Goal: Task Accomplishment & Management: Manage account settings

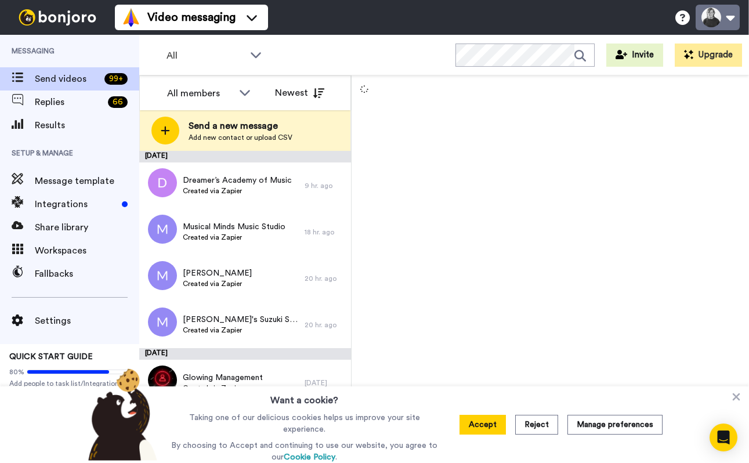
click at [715, 10] on button at bounding box center [718, 18] width 44 height 26
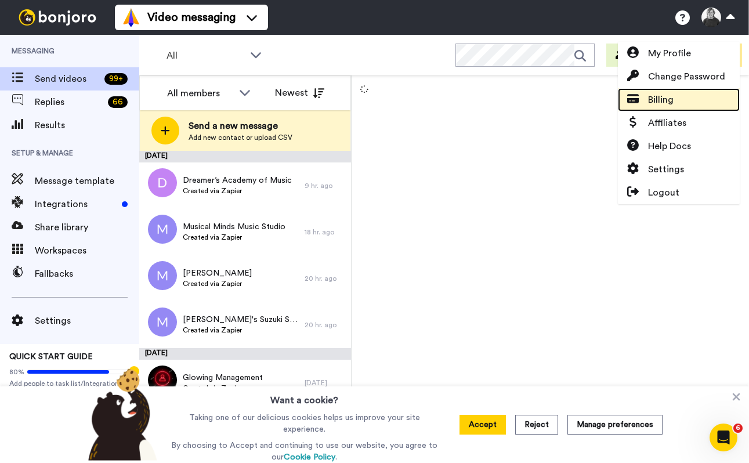
click at [667, 100] on span "Billing" at bounding box center [661, 100] width 26 height 14
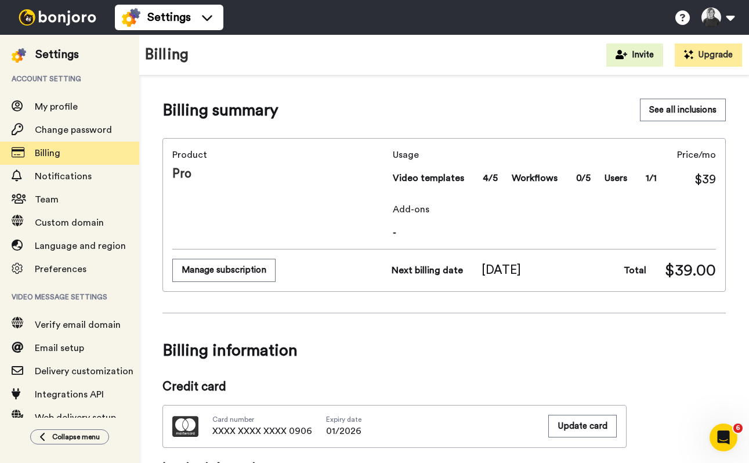
scroll to position [378, 0]
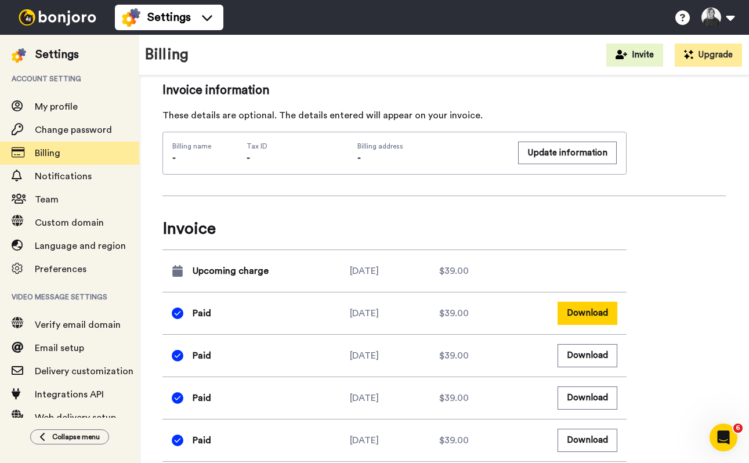
click at [592, 312] on button "Download" at bounding box center [588, 313] width 60 height 23
click at [703, 23] on button at bounding box center [718, 18] width 44 height 26
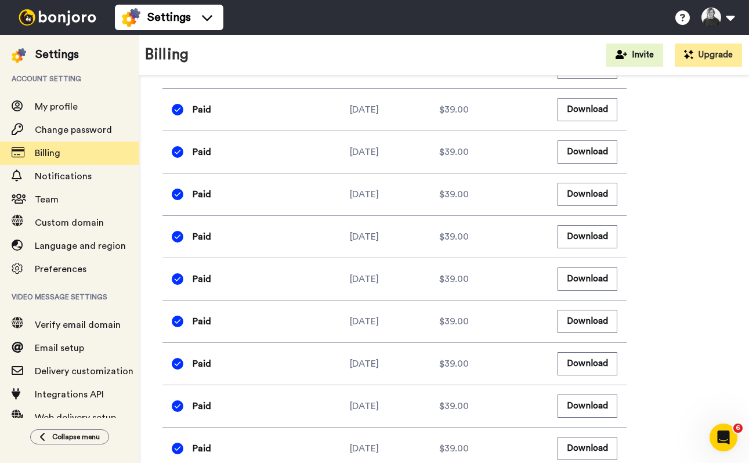
scroll to position [833, 0]
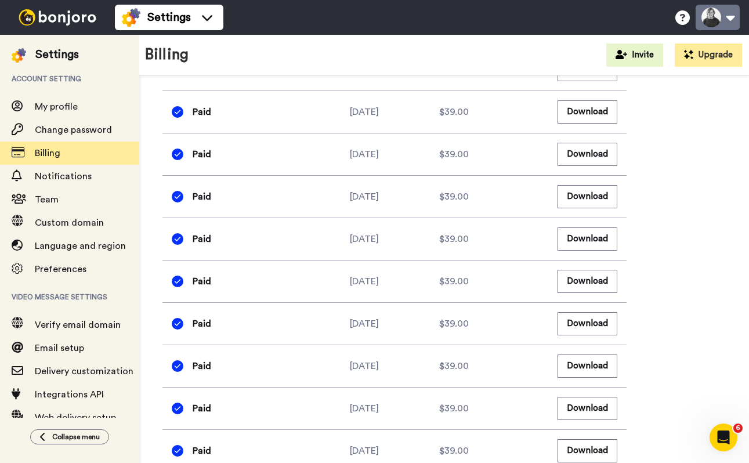
click at [719, 28] on button at bounding box center [718, 18] width 44 height 26
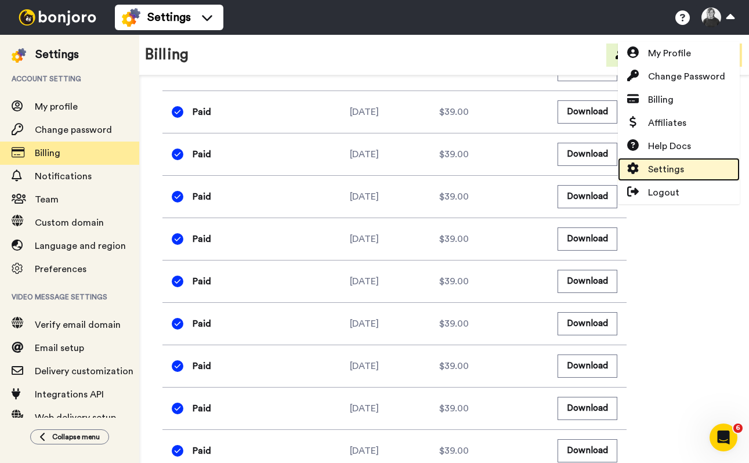
click at [685, 164] on link "Settings" at bounding box center [679, 169] width 122 height 23
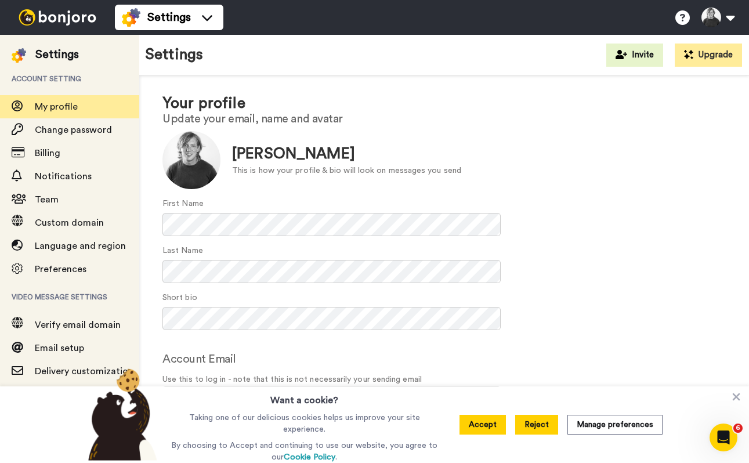
click at [547, 428] on button "Reject" at bounding box center [536, 425] width 43 height 20
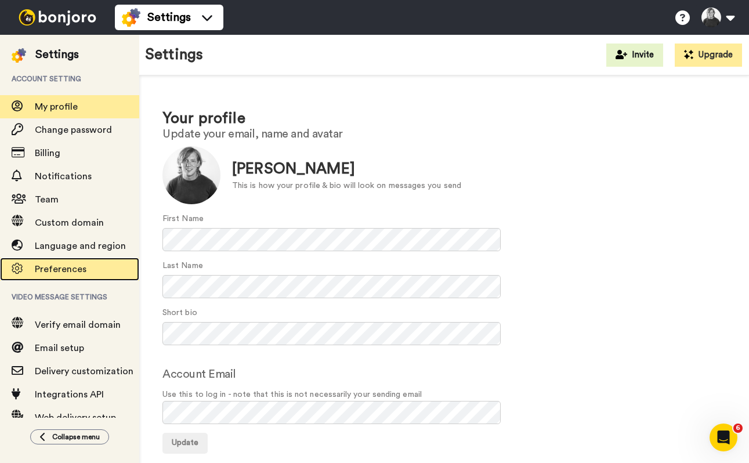
click at [78, 279] on div "Preferences" at bounding box center [69, 269] width 139 height 23
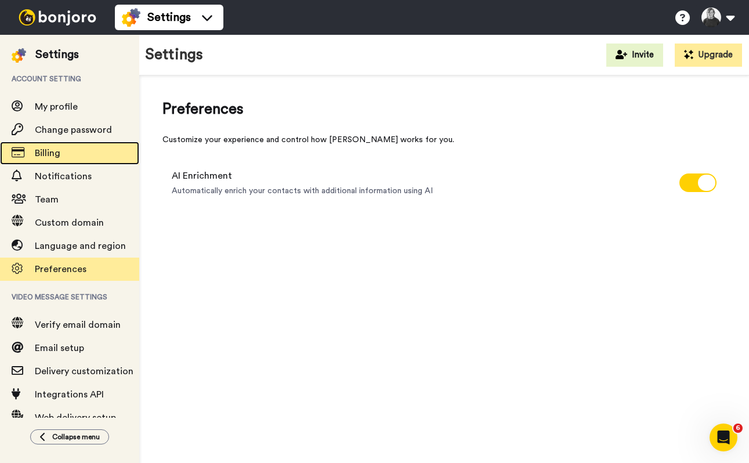
click at [81, 159] on span "Billing" at bounding box center [87, 153] width 104 height 14
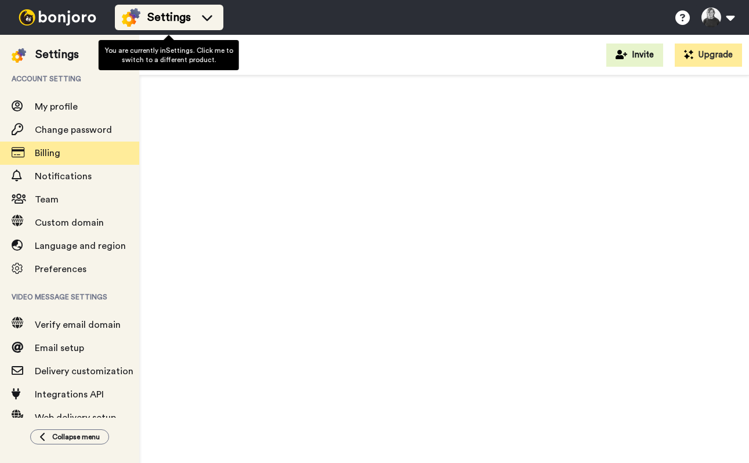
click at [209, 20] on icon at bounding box center [207, 18] width 19 height 12
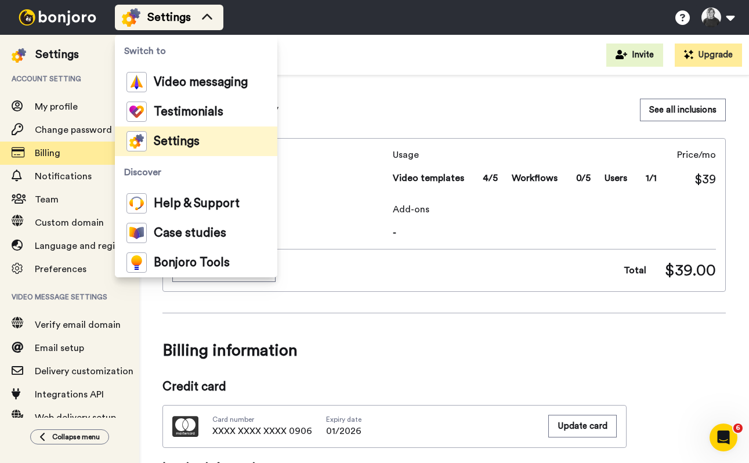
click at [209, 20] on icon at bounding box center [207, 18] width 19 height 12
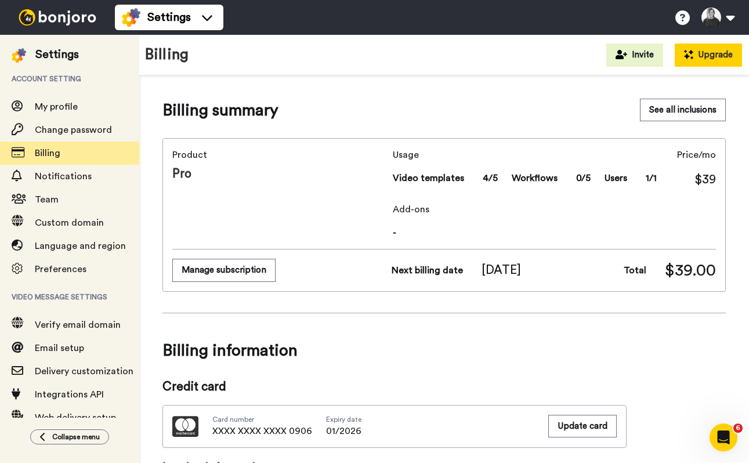
click at [730, 55] on button "Upgrade" at bounding box center [708, 55] width 67 height 23
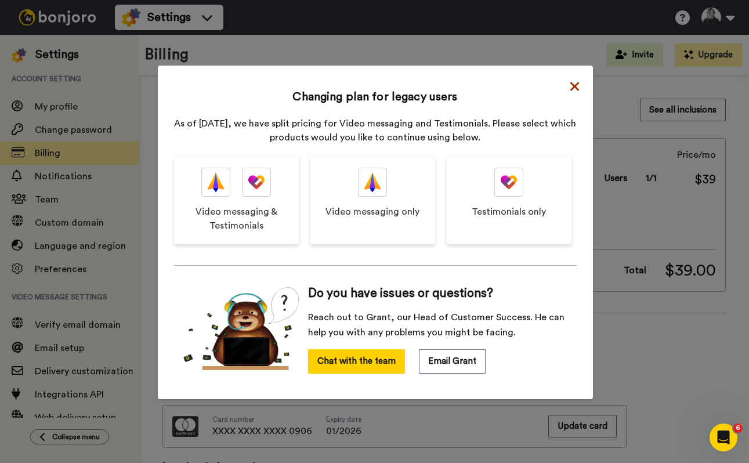
click at [576, 89] on icon at bounding box center [574, 86] width 9 height 9
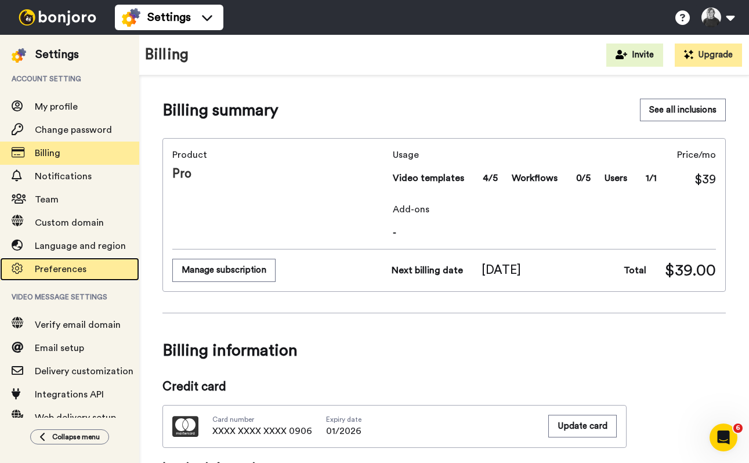
click at [83, 267] on span "Preferences" at bounding box center [61, 269] width 52 height 9
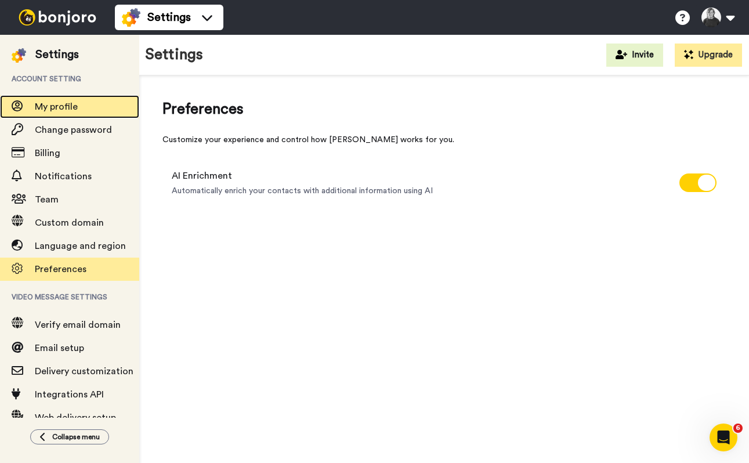
click at [85, 104] on span "My profile" at bounding box center [87, 107] width 104 height 14
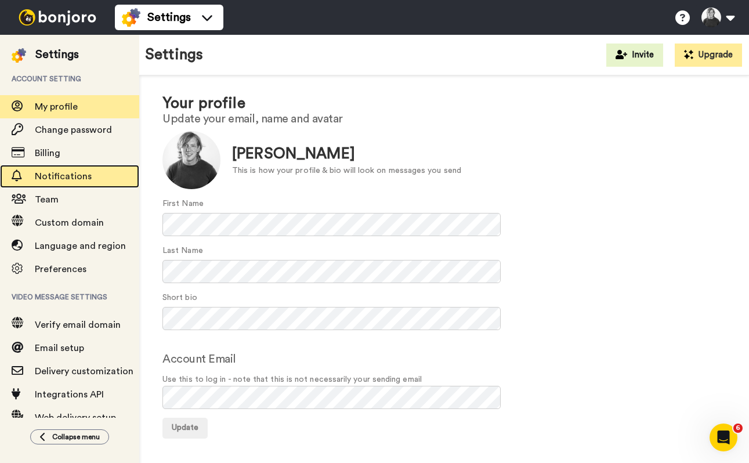
click at [77, 177] on span "Notifications" at bounding box center [63, 176] width 57 height 9
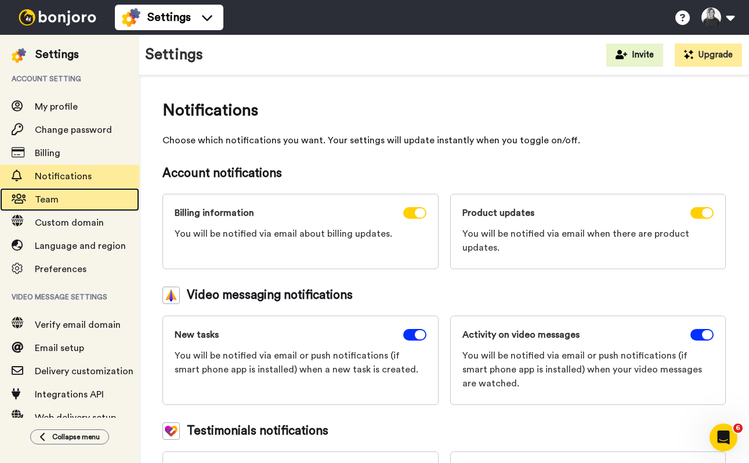
click at [92, 202] on span "Team" at bounding box center [87, 200] width 104 height 14
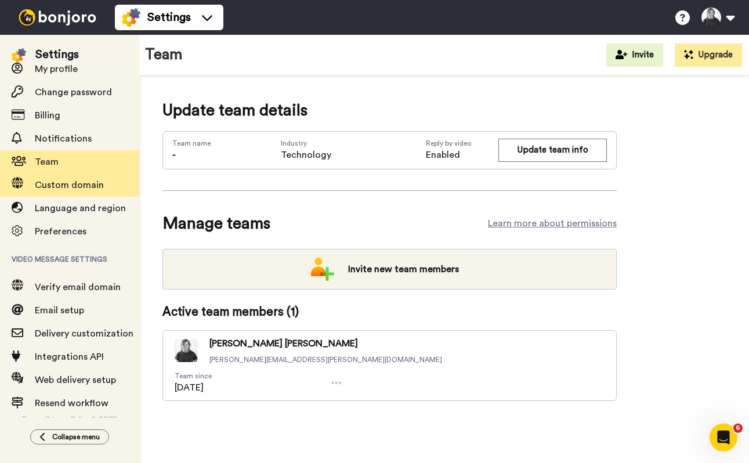
scroll to position [51, 0]
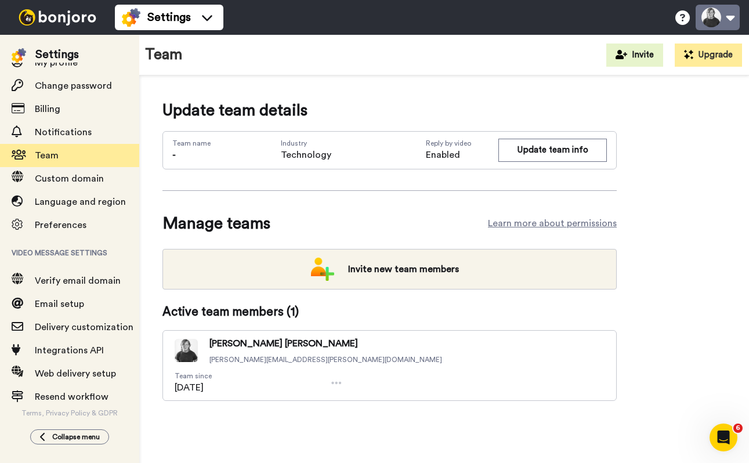
click at [723, 11] on button at bounding box center [718, 18] width 44 height 26
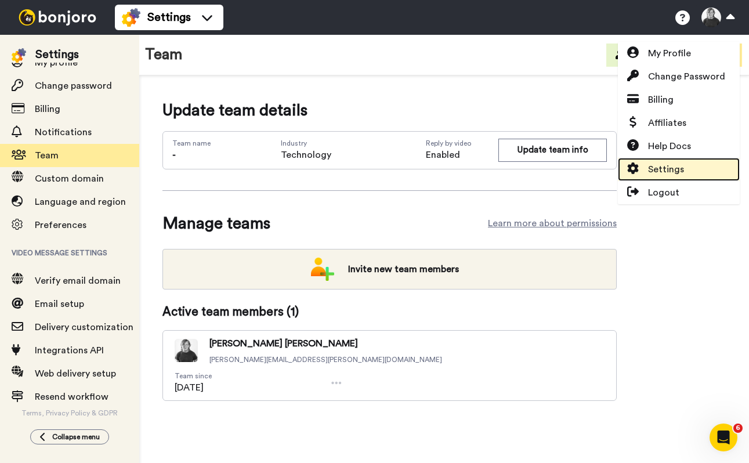
click at [676, 167] on span "Settings" at bounding box center [666, 169] width 36 height 14
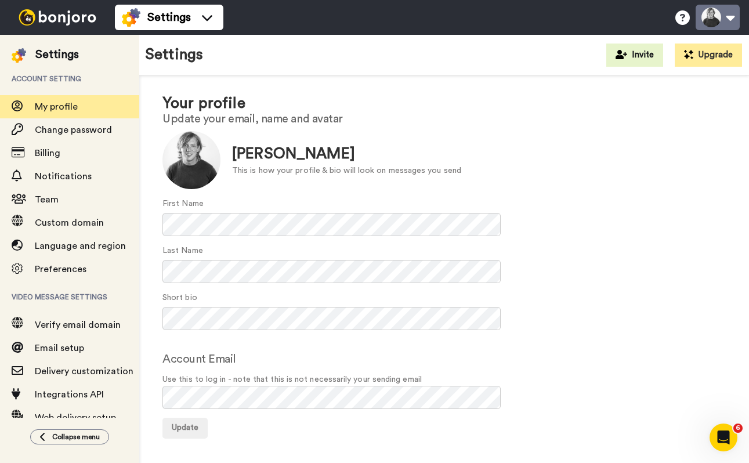
click at [723, 11] on button at bounding box center [718, 18] width 44 height 26
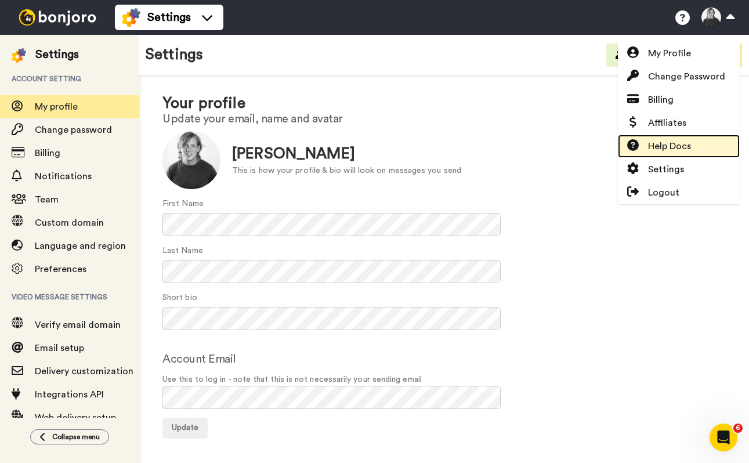
click at [663, 152] on span "Help Docs" at bounding box center [669, 146] width 43 height 14
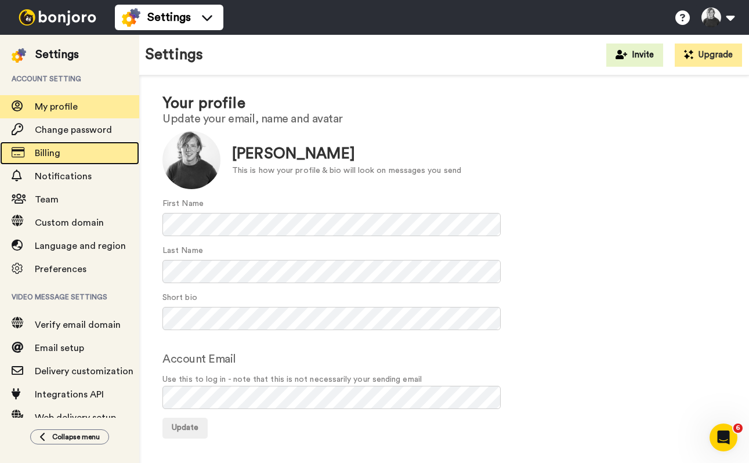
click at [84, 157] on span "Billing" at bounding box center [87, 153] width 104 height 14
click at [87, 155] on span "Billing" at bounding box center [87, 153] width 104 height 14
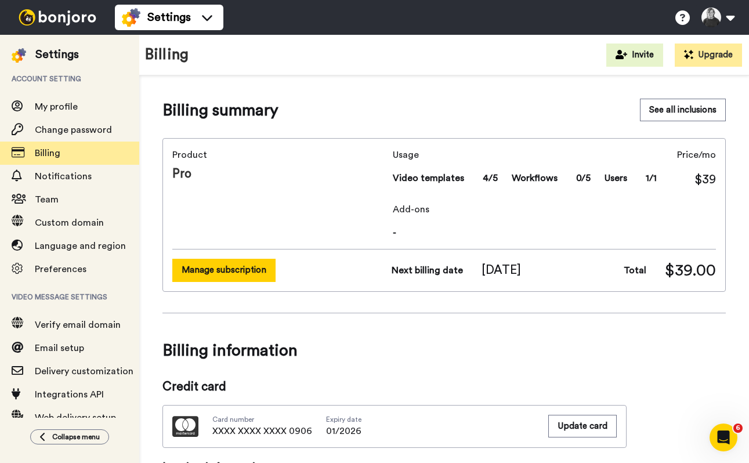
click at [264, 265] on button "Manage subscription" at bounding box center [223, 270] width 103 height 23
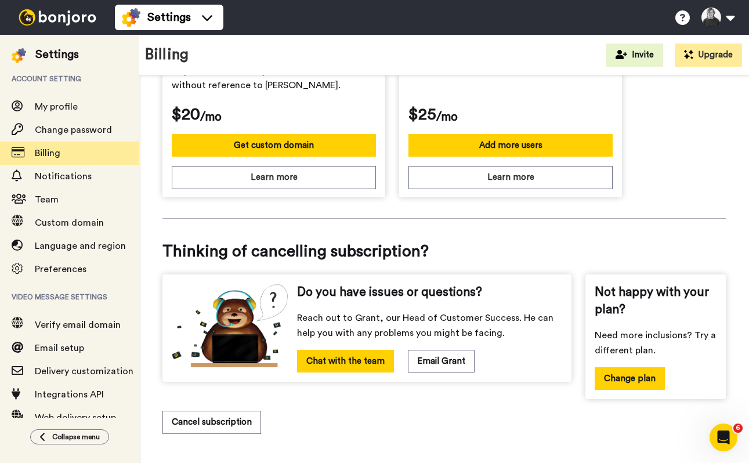
scroll to position [487, 0]
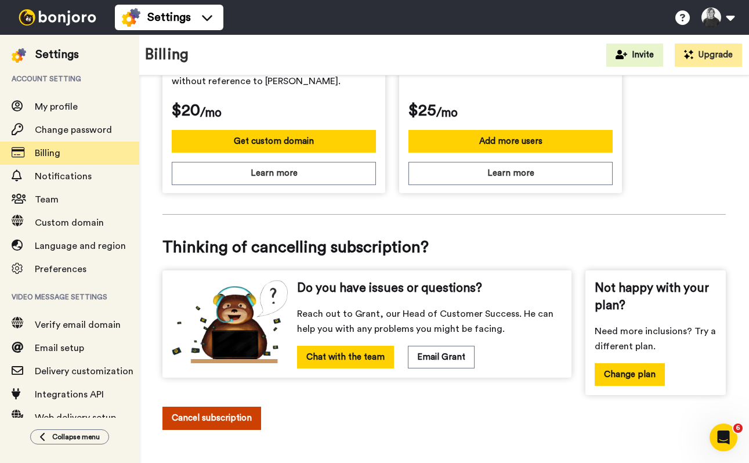
click at [237, 417] on button "Cancel subscription" at bounding box center [211, 418] width 99 height 23
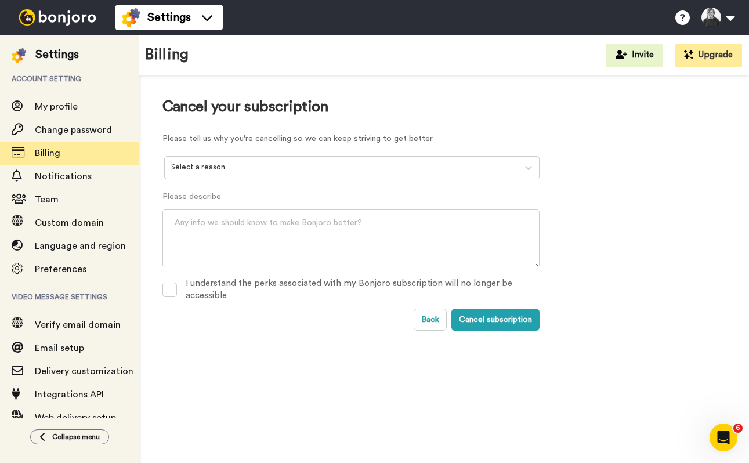
click at [285, 183] on div "Select a reason" at bounding box center [350, 173] width 377 height 35
click at [282, 176] on div "Select a reason" at bounding box center [351, 167] width 375 height 23
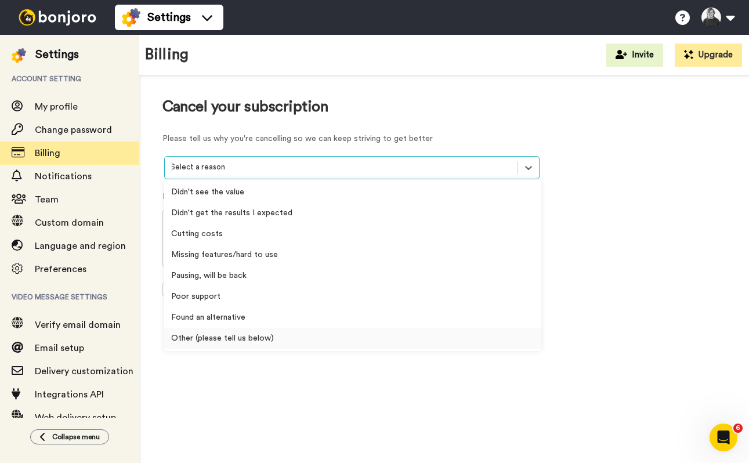
click at [237, 340] on div "Other (please tell us below)" at bounding box center [352, 338] width 377 height 21
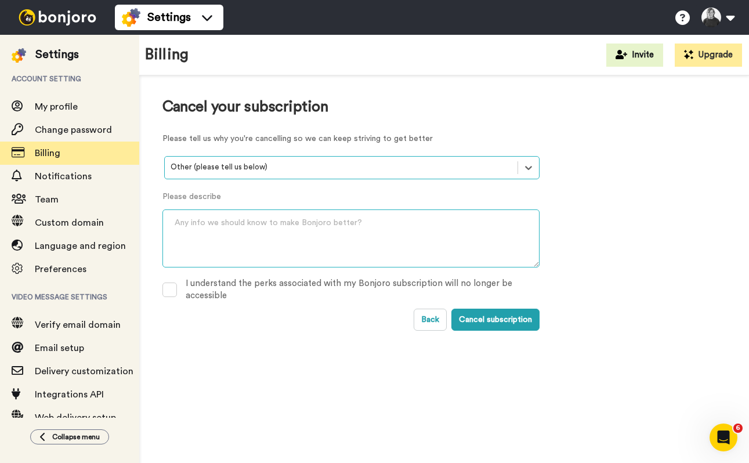
click at [234, 229] on textarea at bounding box center [350, 238] width 377 height 58
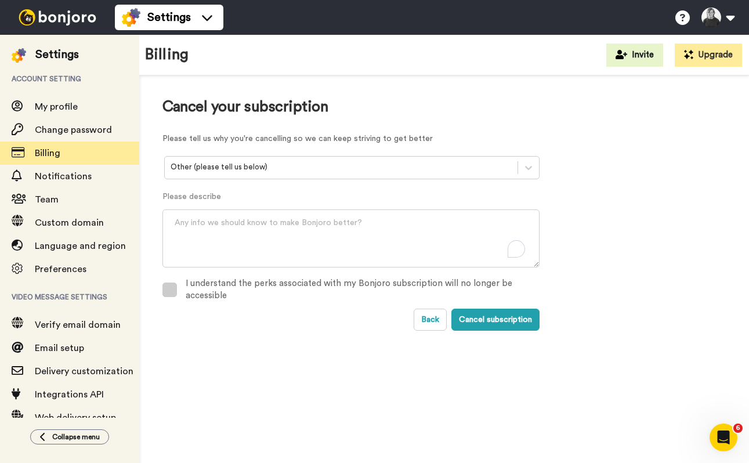
click at [164, 290] on span at bounding box center [169, 290] width 15 height 15
click at [202, 219] on textarea "To enrich screen reader interactions, please activate Accessibility in Grammarl…" at bounding box center [350, 238] width 377 height 58
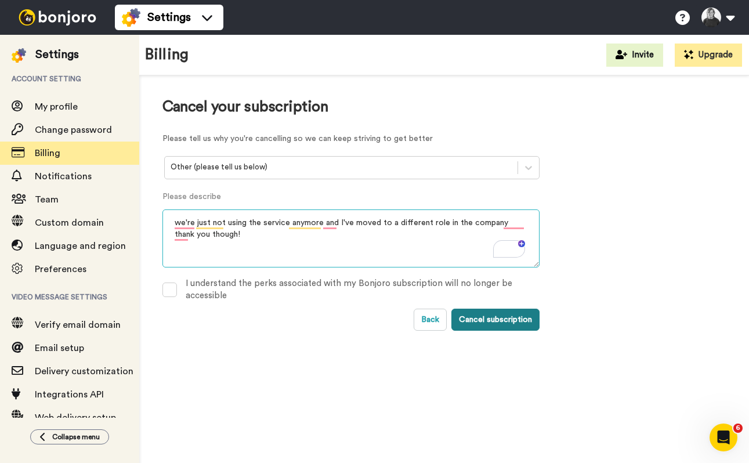
type textarea "we're just not using the service anymore and I've moved to a different role in …"
click at [464, 313] on button "Cancel subscription" at bounding box center [495, 320] width 88 height 22
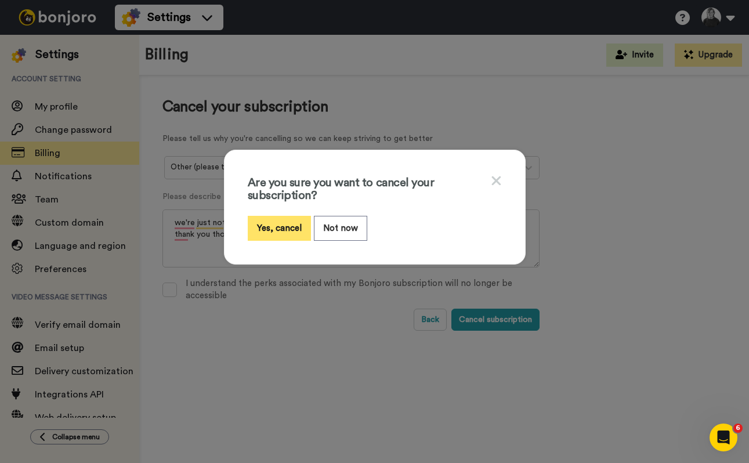
click at [258, 226] on button "Yes, cancel" at bounding box center [279, 228] width 63 height 25
